Goal: Information Seeking & Learning: Learn about a topic

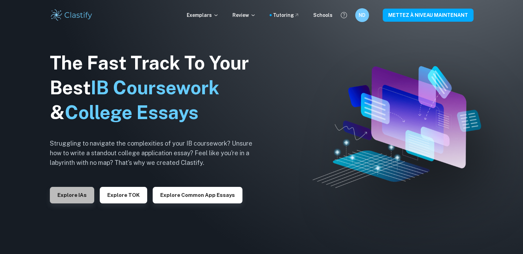
click at [65, 191] on button "Explore IAs" at bounding box center [72, 195] width 44 height 17
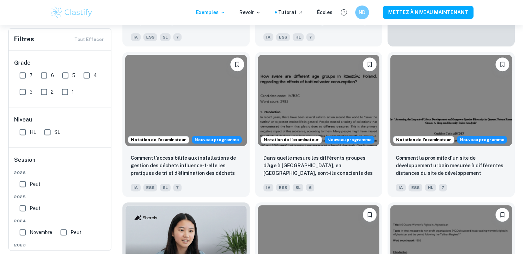
scroll to position [283, 0]
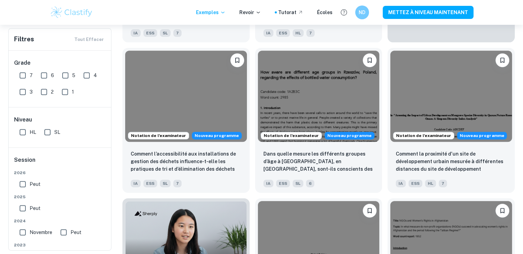
click at [24, 73] on input "7" at bounding box center [23, 75] width 14 height 14
checkbox input "true"
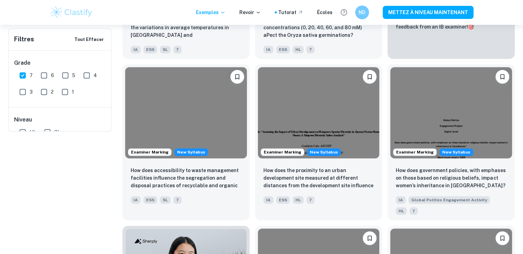
scroll to position [0, 0]
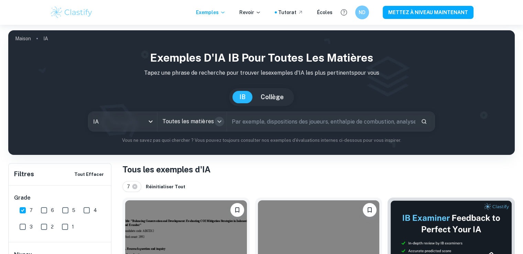
click at [219, 118] on icon "Ouvrir" at bounding box center [219, 121] width 8 height 8
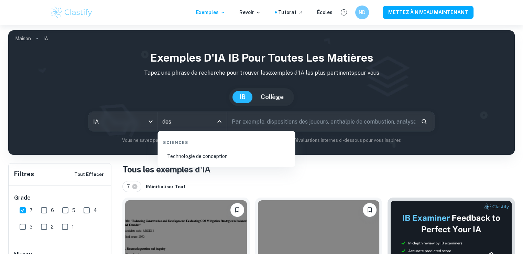
click at [213, 158] on font "Technologie de conception" at bounding box center [197, 156] width 61 height 6
type input "Design technology"
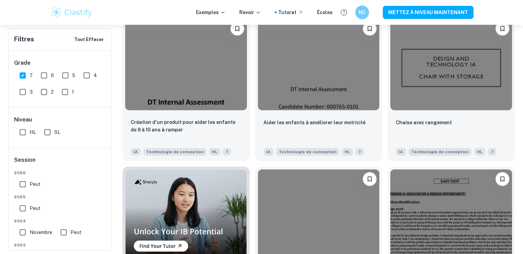
scroll to position [333, 0]
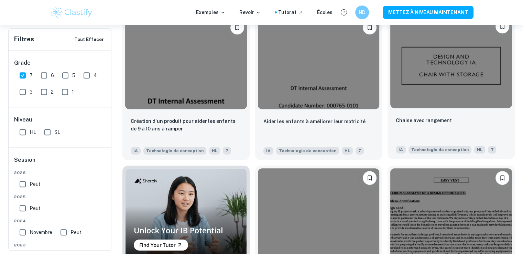
click at [432, 72] on img at bounding box center [451, 62] width 122 height 91
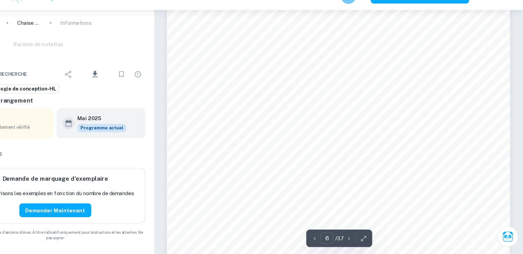
scroll to position [2377, 0]
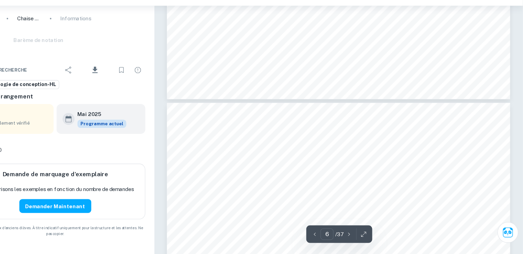
type input "7"
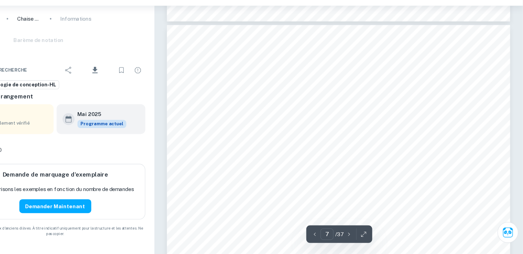
scroll to position [2800, 0]
